Goal: Find specific page/section: Find specific page/section

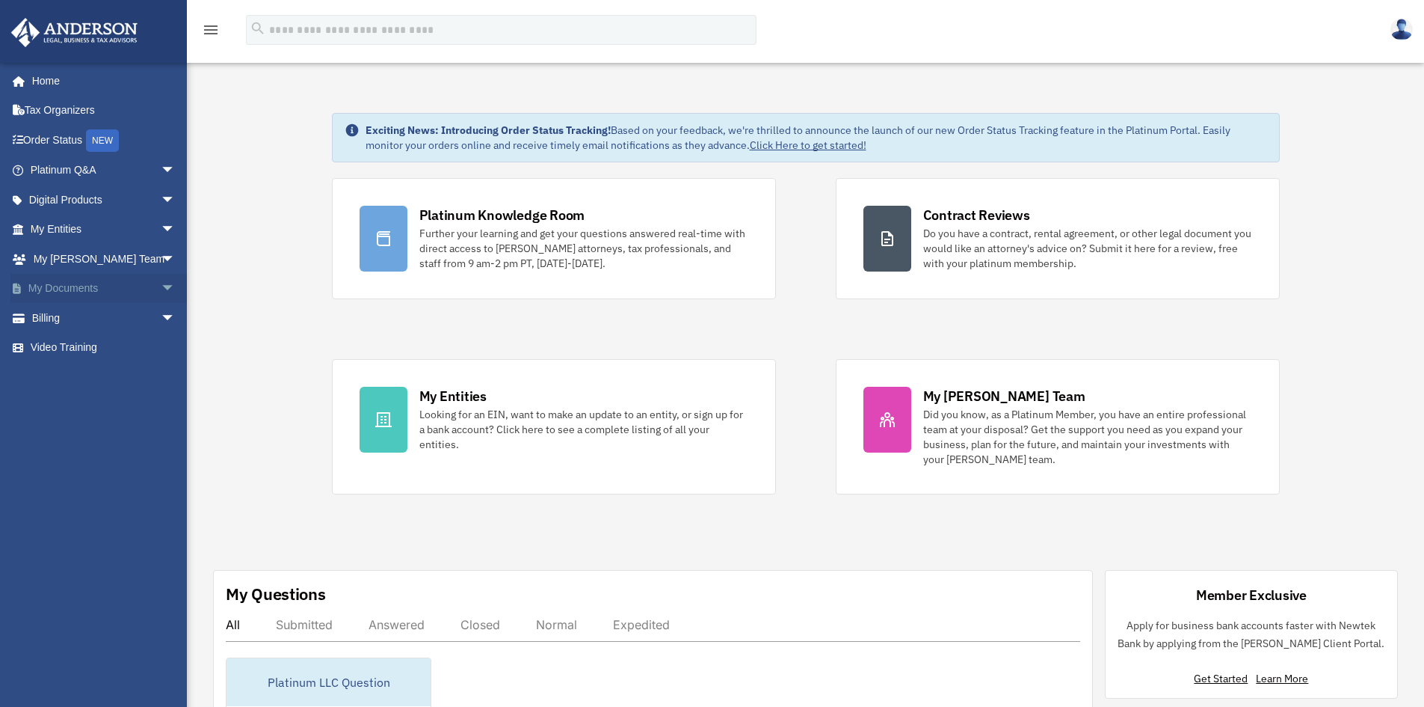
click at [58, 286] on link "My Documents arrow_drop_down" at bounding box center [104, 289] width 188 height 30
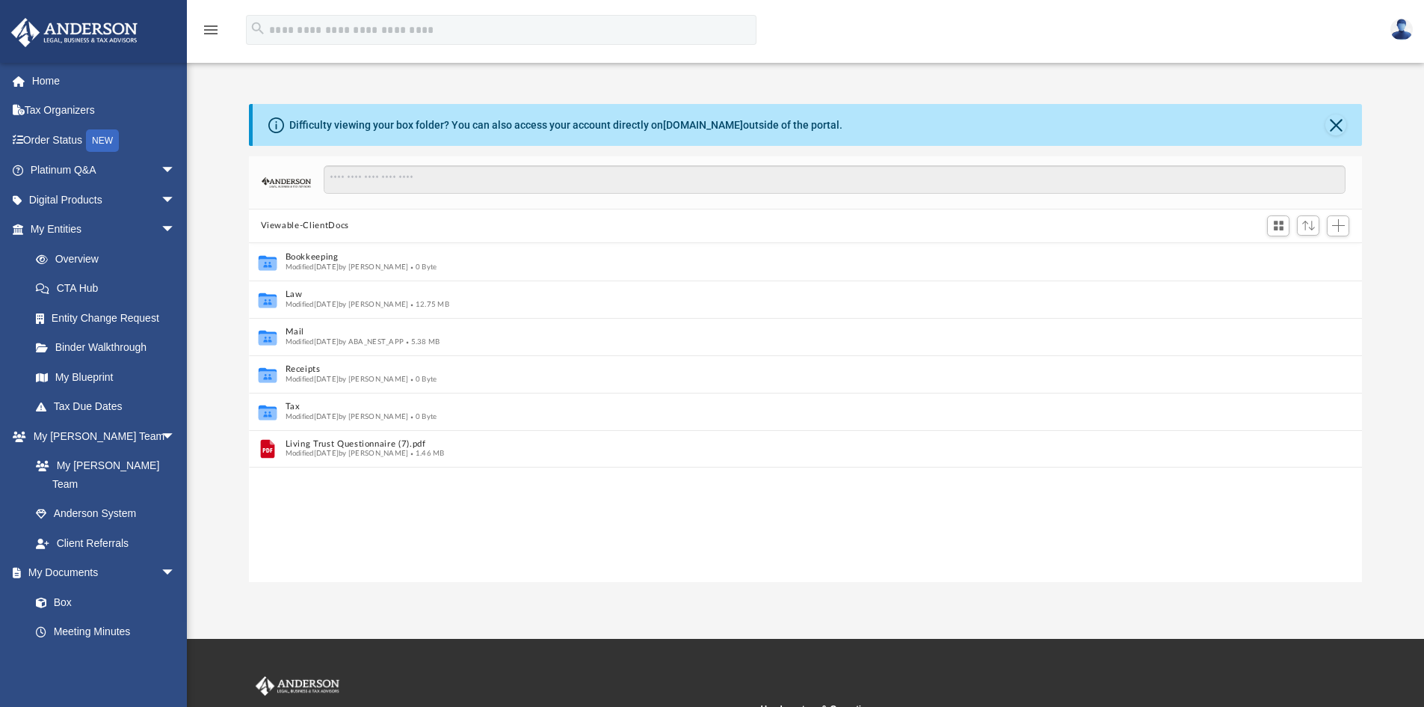
scroll to position [12, 12]
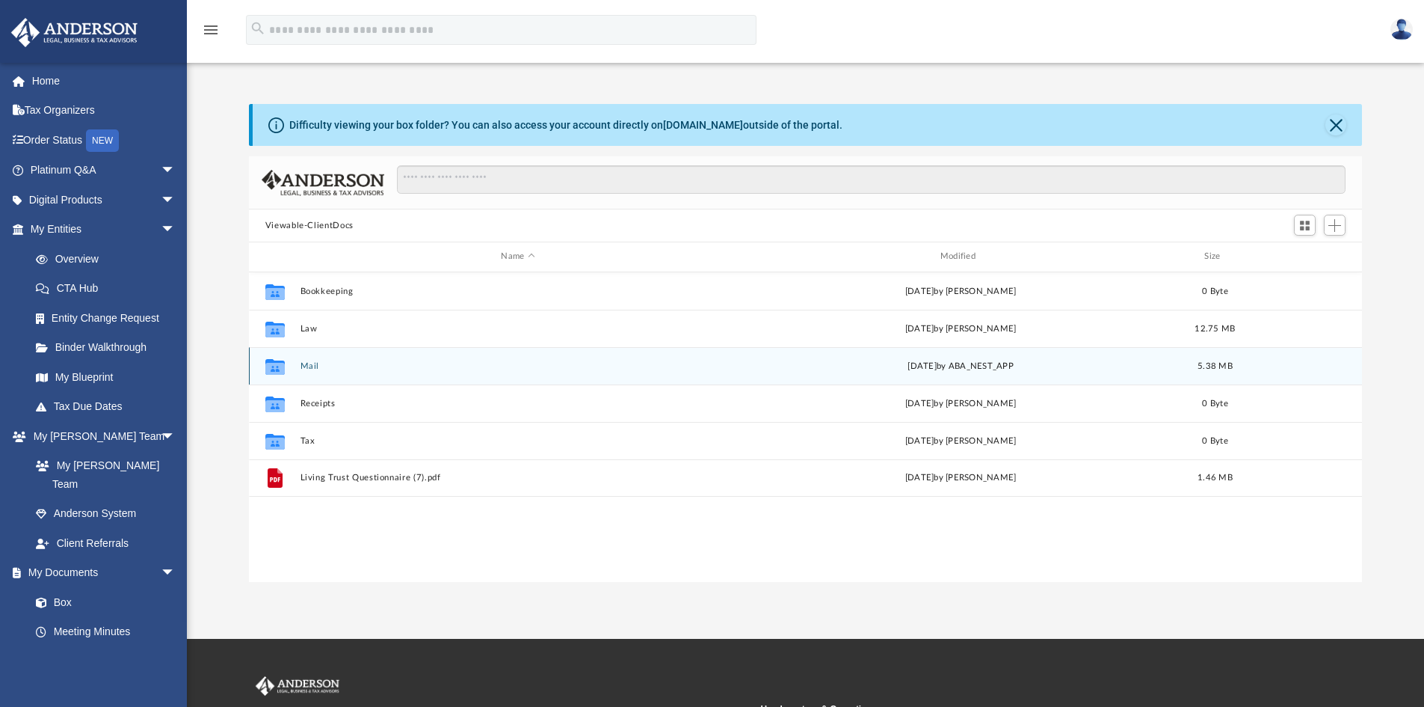
click at [304, 366] on button "Mail" at bounding box center [518, 366] width 436 height 10
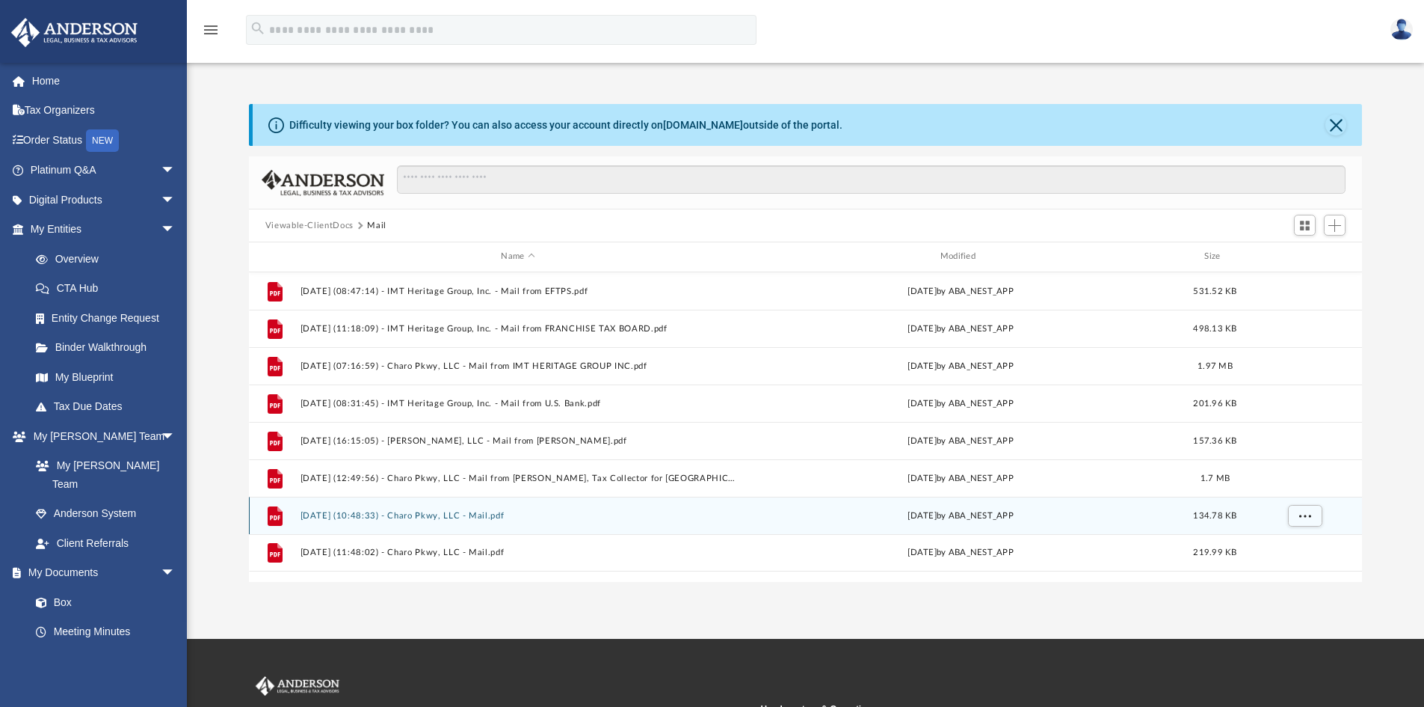
click at [369, 515] on button "[DATE] (10:48:33) - Charo Pkwy, LLC - Mail.pdf" at bounding box center [518, 516] width 436 height 10
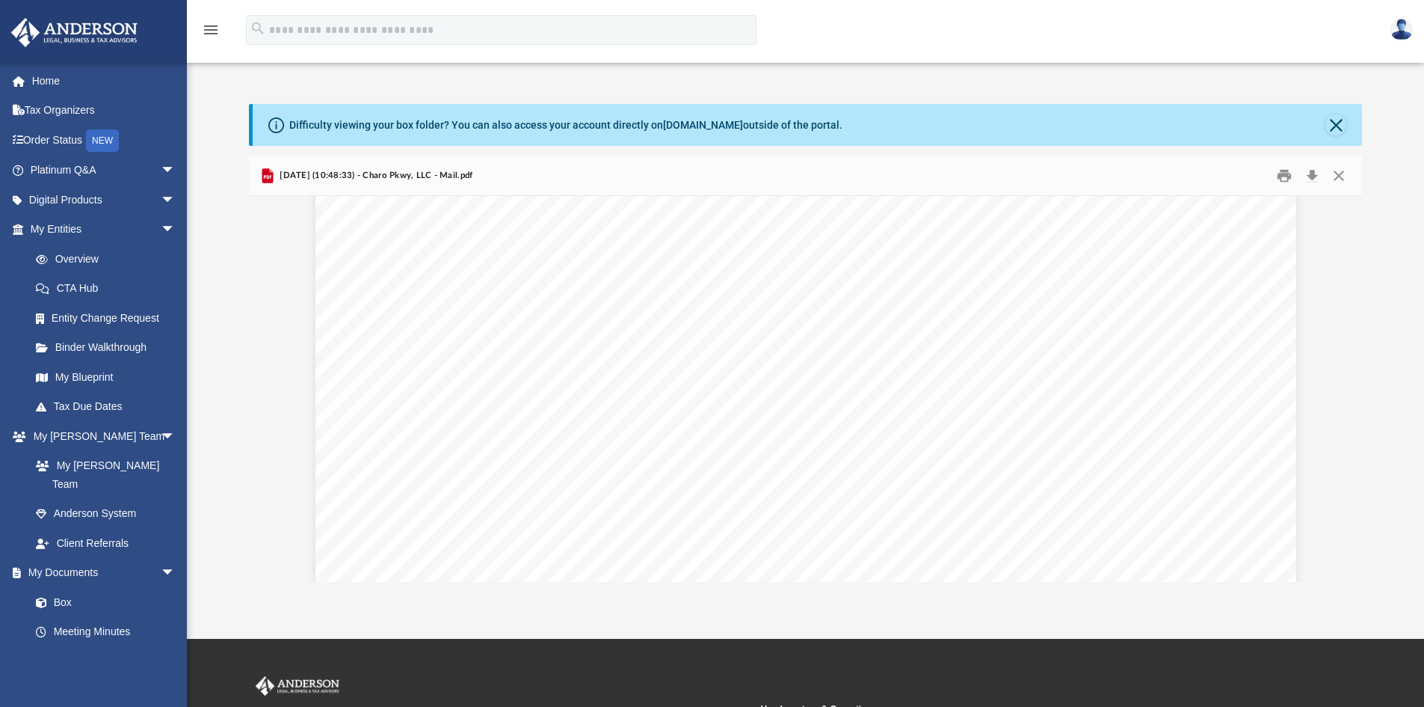
scroll to position [1409, 0]
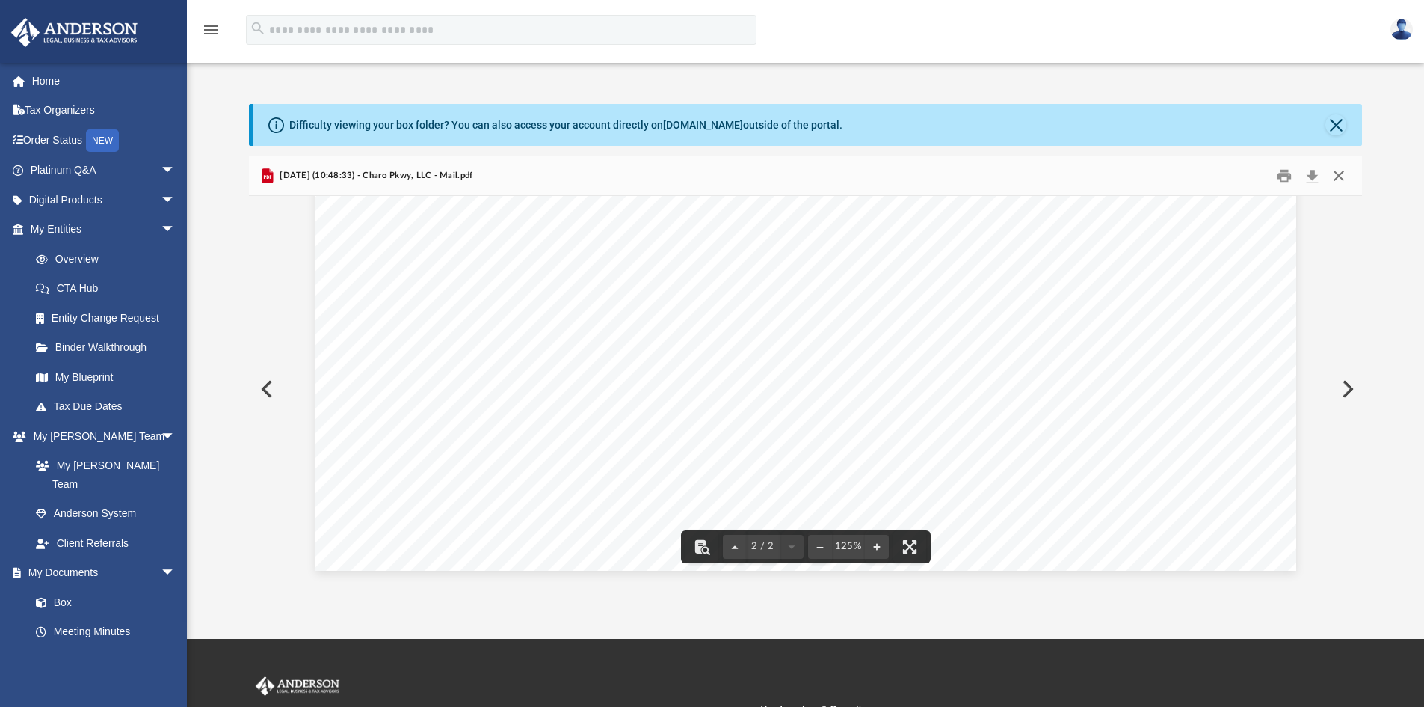
click at [1332, 167] on button "Close" at bounding box center [1339, 175] width 27 height 23
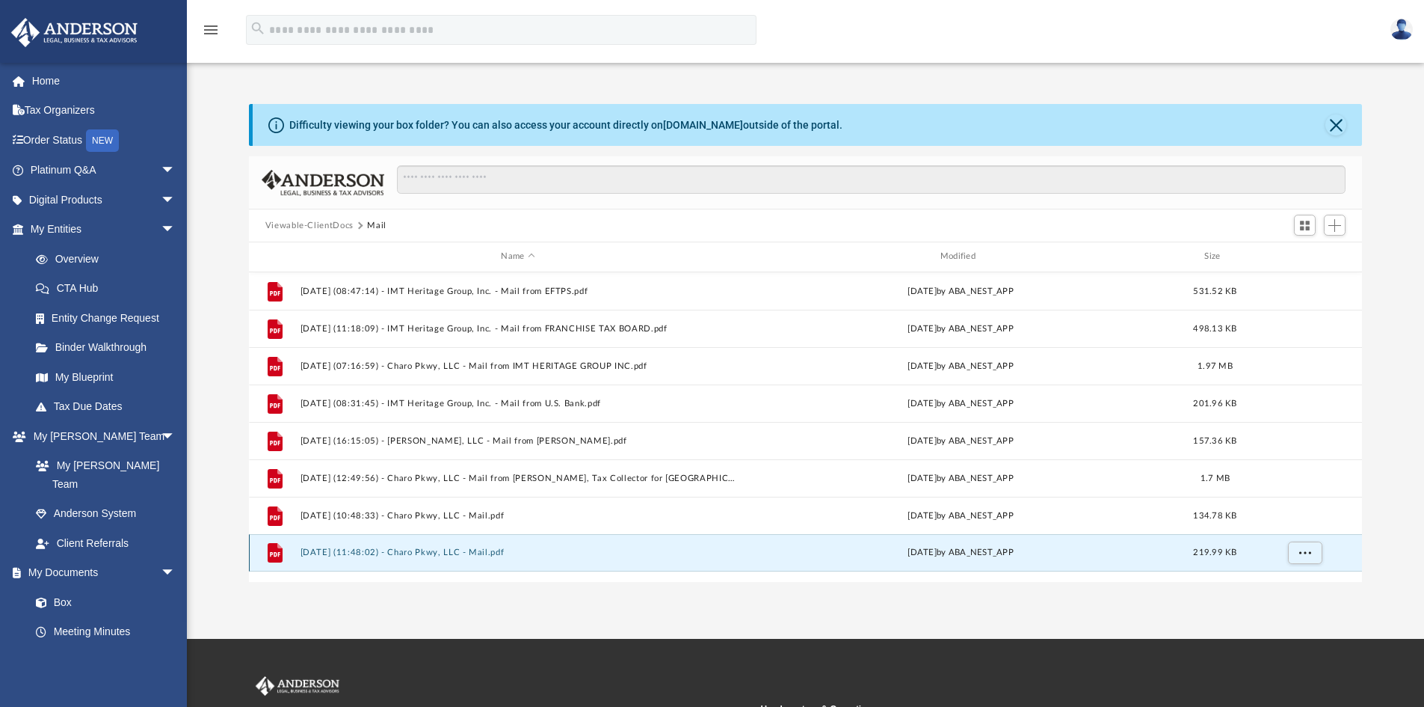
click at [389, 556] on button "[DATE] (11:48:02) - Charo Pkwy, LLC - Mail.pdf" at bounding box center [518, 552] width 436 height 10
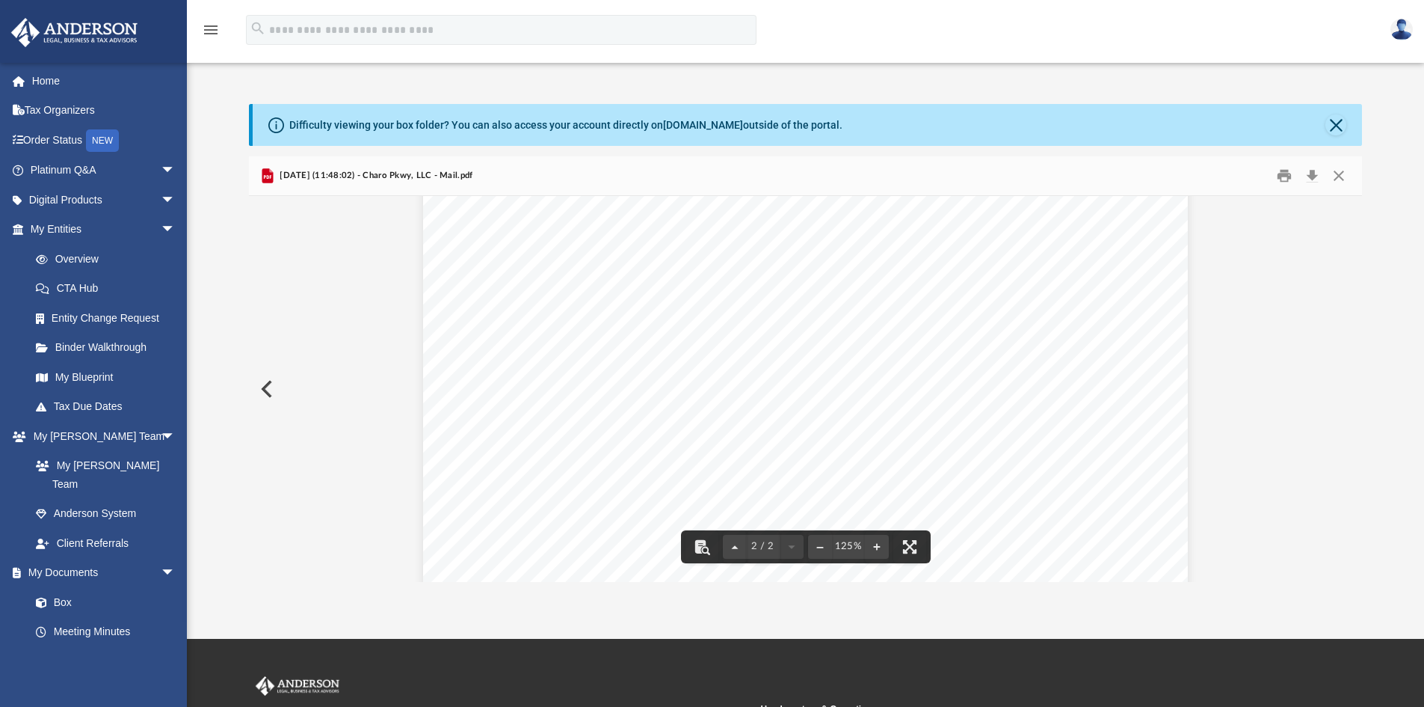
scroll to position [1625, 0]
click at [1338, 125] on button "Close" at bounding box center [1336, 124] width 21 height 21
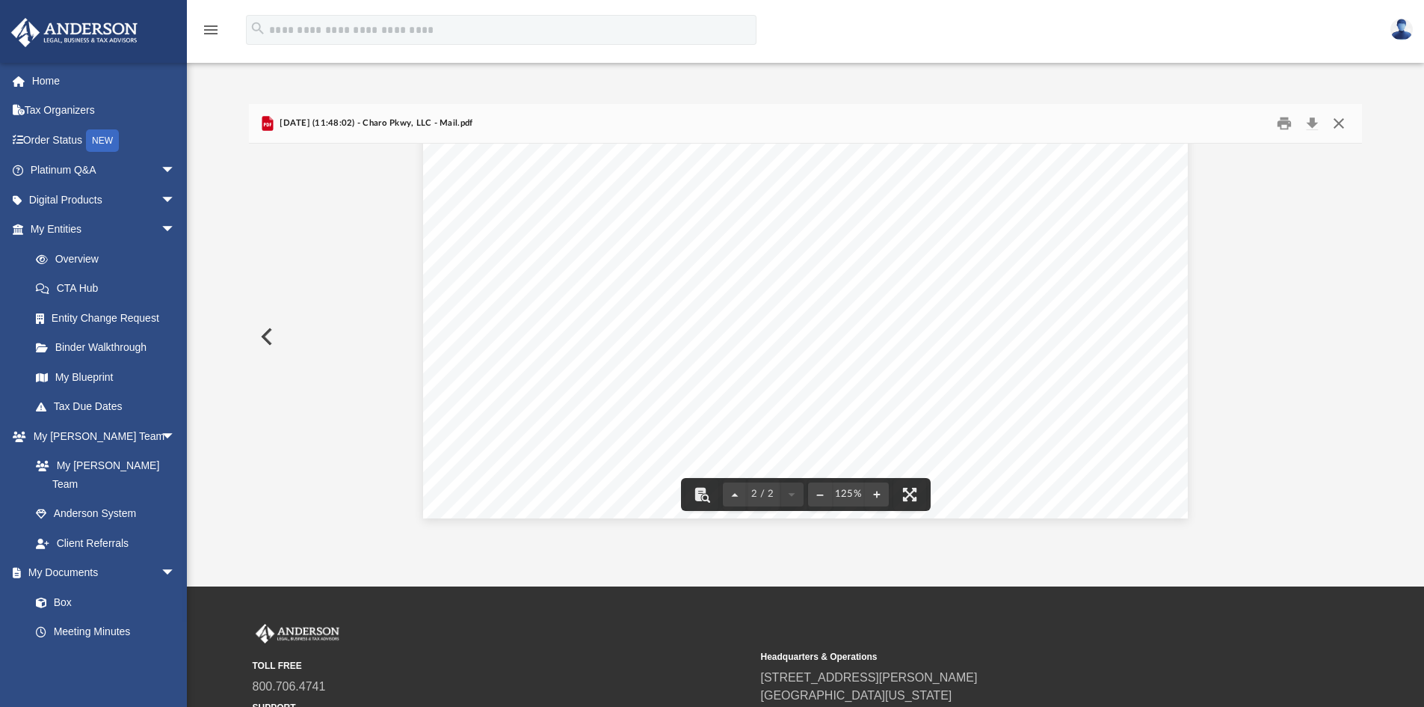
click at [1345, 116] on button "Close" at bounding box center [1339, 123] width 27 height 23
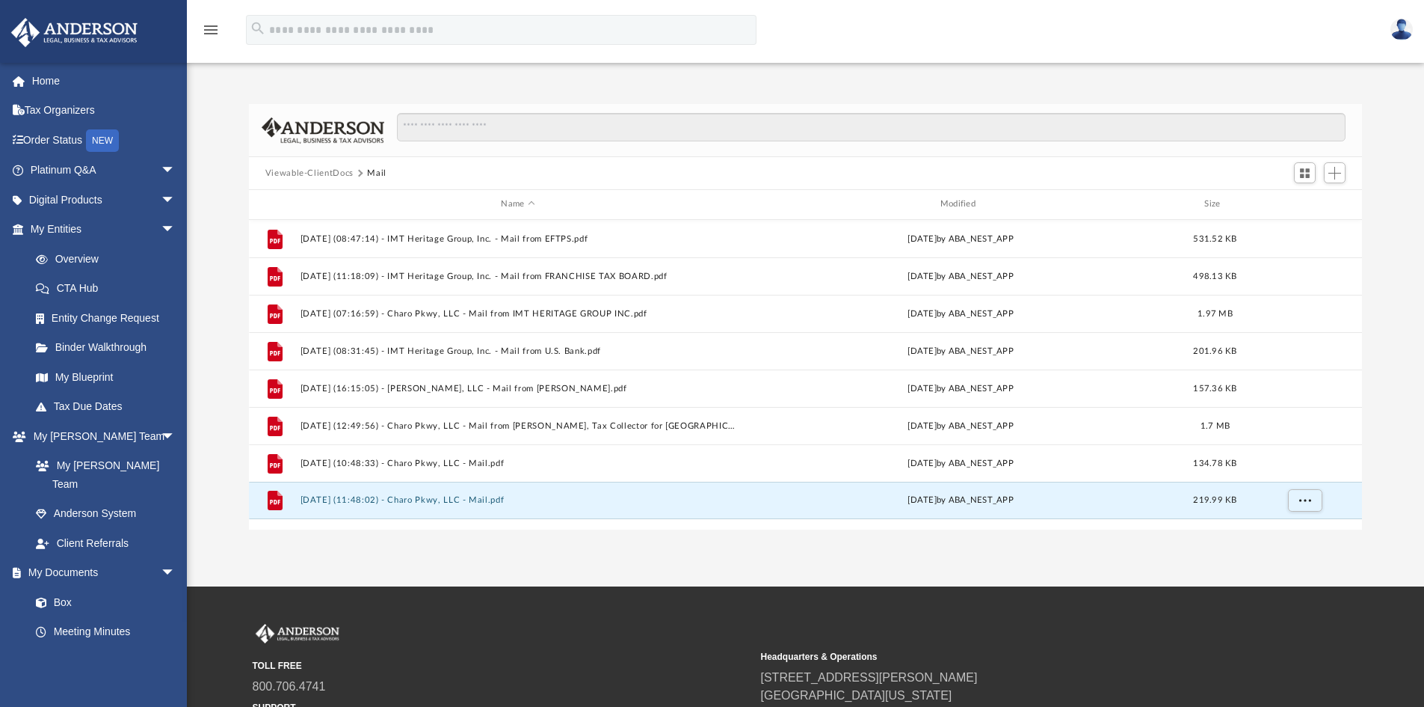
click at [331, 171] on button "Viewable-ClientDocs" at bounding box center [309, 173] width 88 height 13
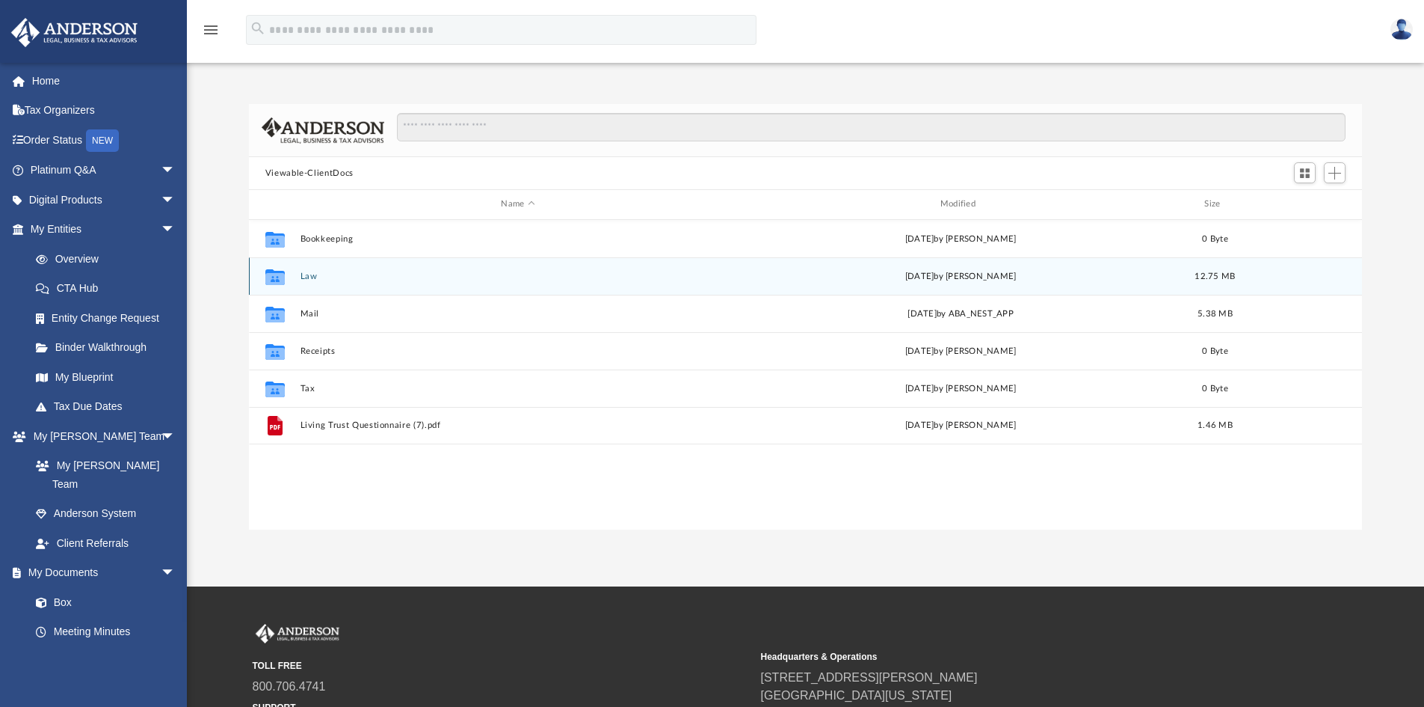
click at [302, 274] on button "Law" at bounding box center [518, 276] width 436 height 10
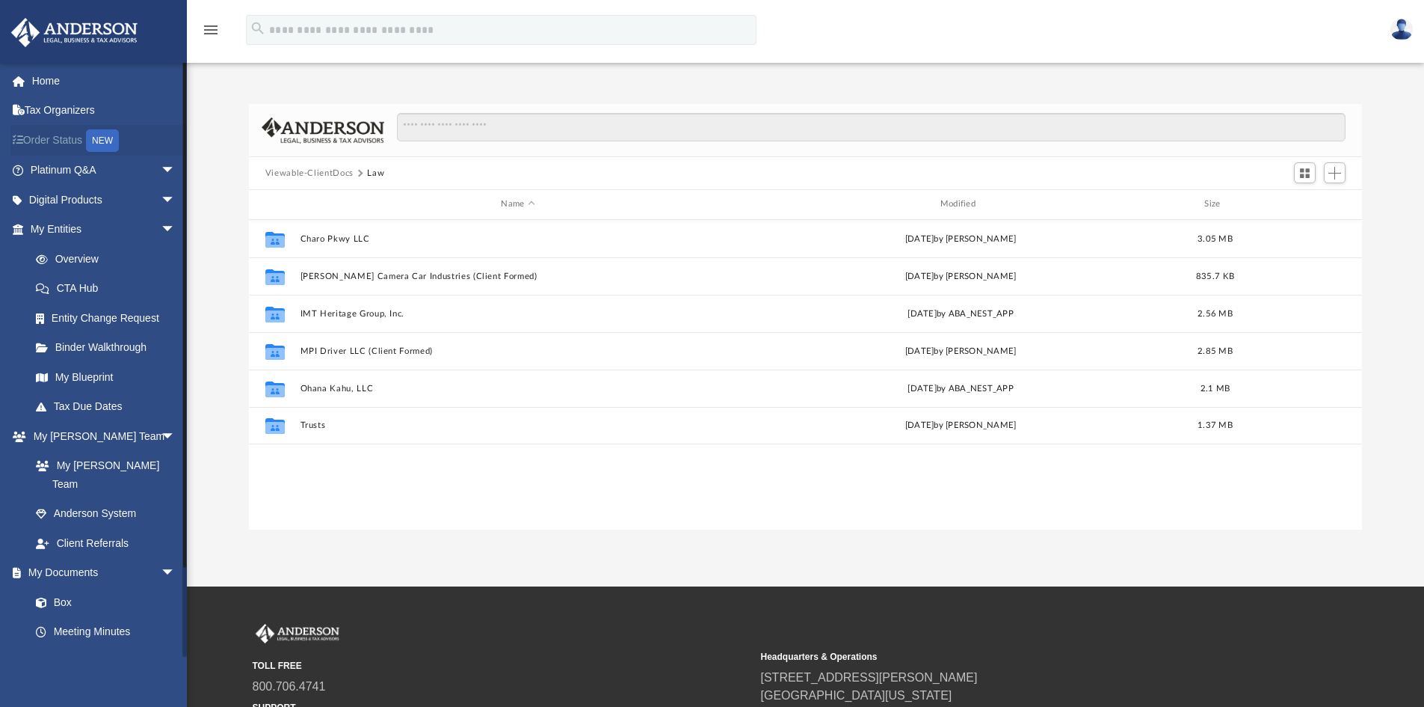
click at [52, 132] on link "Order Status NEW" at bounding box center [104, 140] width 188 height 31
